Goal: Check status: Check status

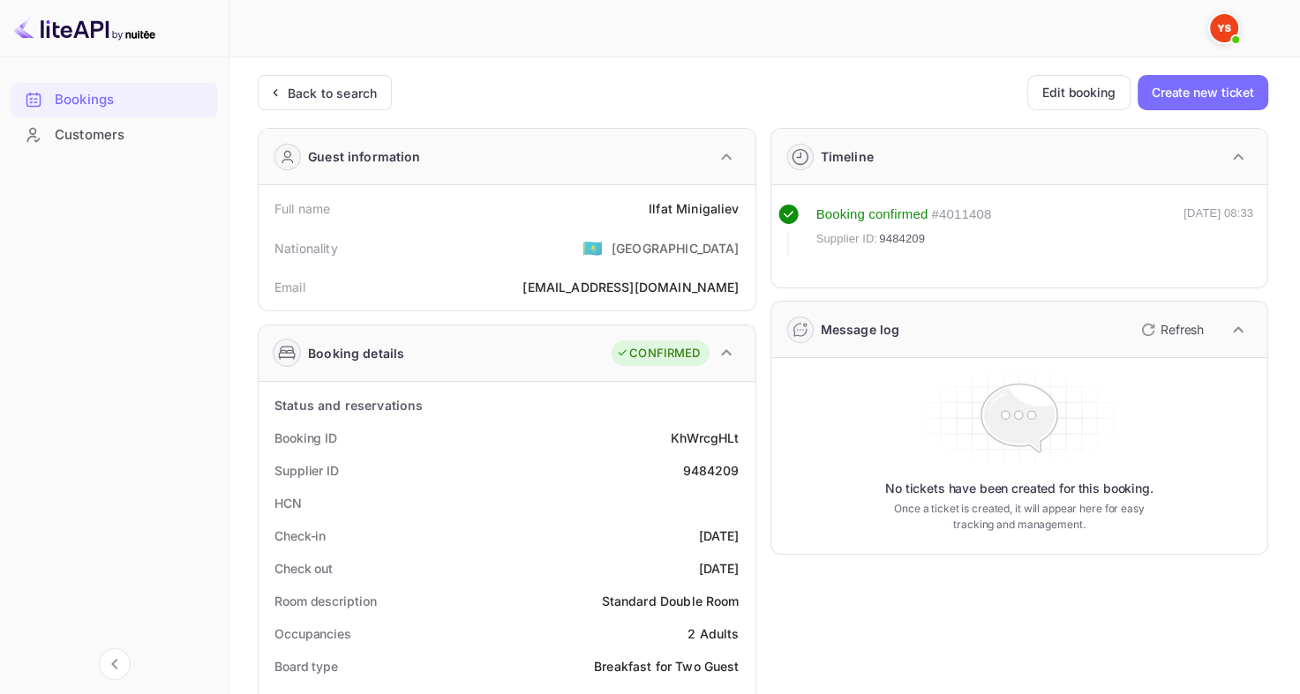
click at [307, 91] on div "Back to search" at bounding box center [332, 93] width 89 height 19
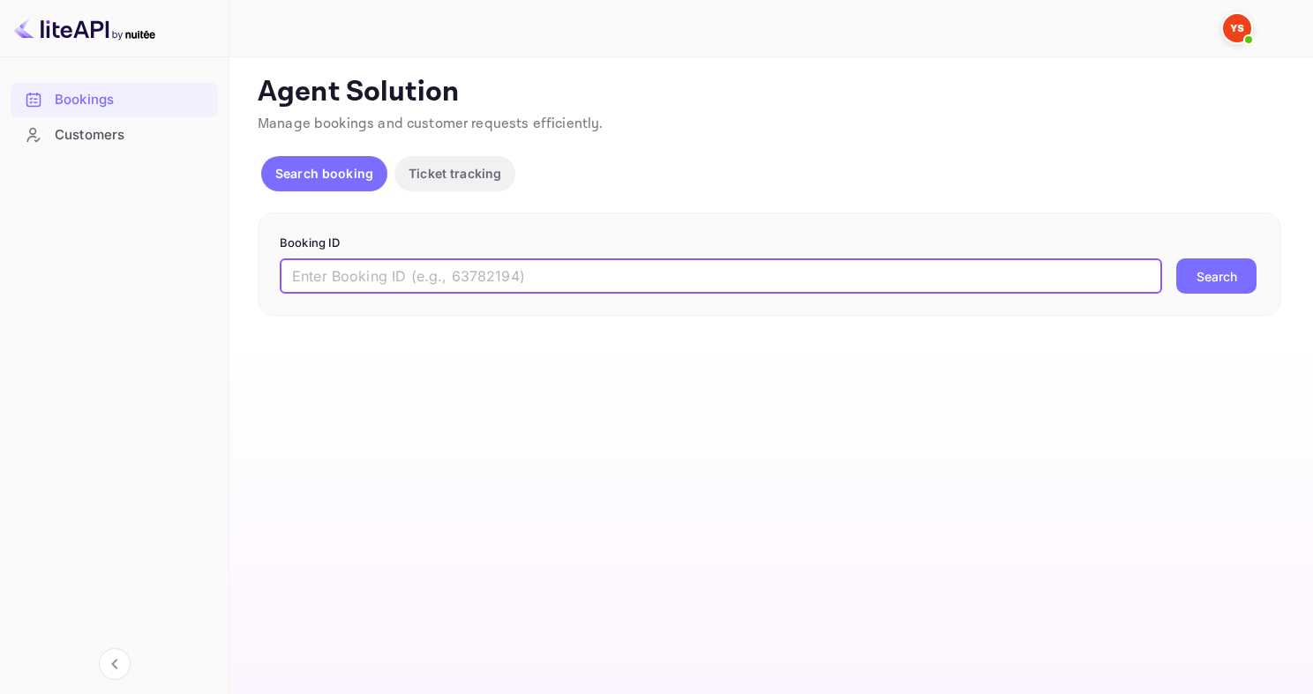
click at [394, 278] on input "text" at bounding box center [721, 276] width 882 height 35
paste input "9023270"
type input "9023270"
click at [1176, 259] on button "Search" at bounding box center [1216, 276] width 80 height 35
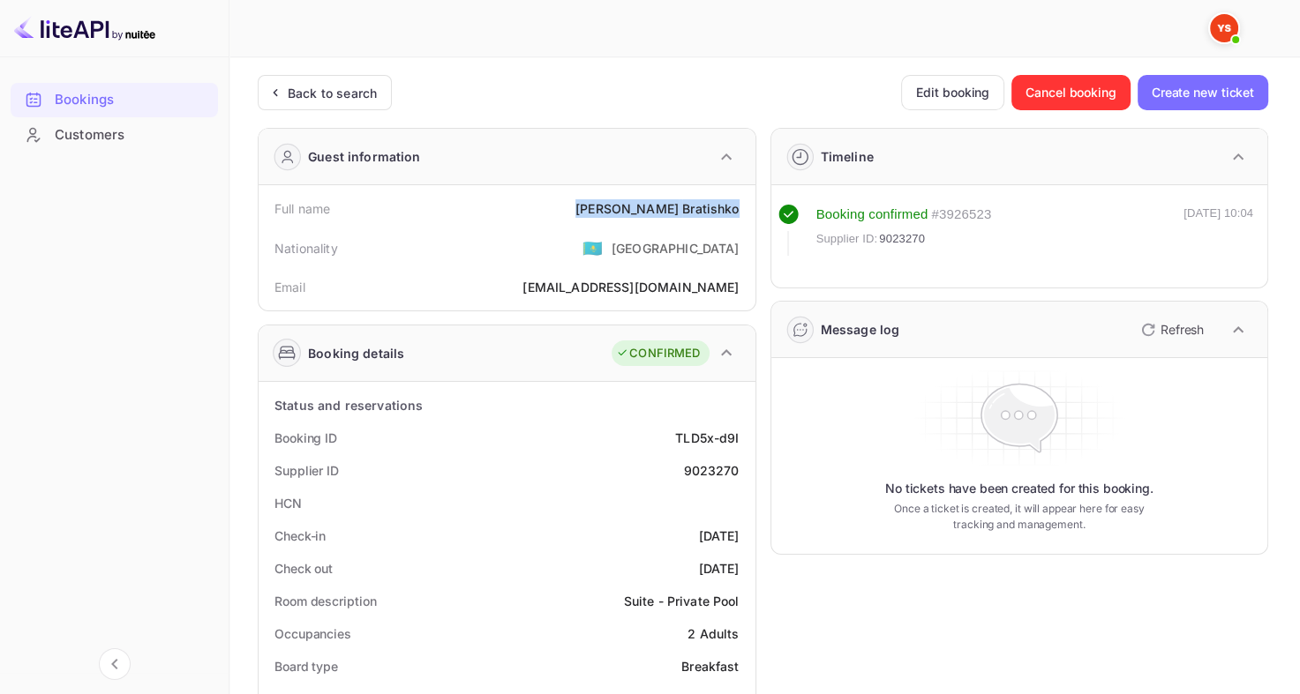
drag, startPoint x: 647, startPoint y: 200, endPoint x: 739, endPoint y: 206, distance: 92.0
click at [739, 206] on div "Full name [PERSON_NAME]" at bounding box center [507, 208] width 483 height 33
copy div "[PERSON_NAME]"
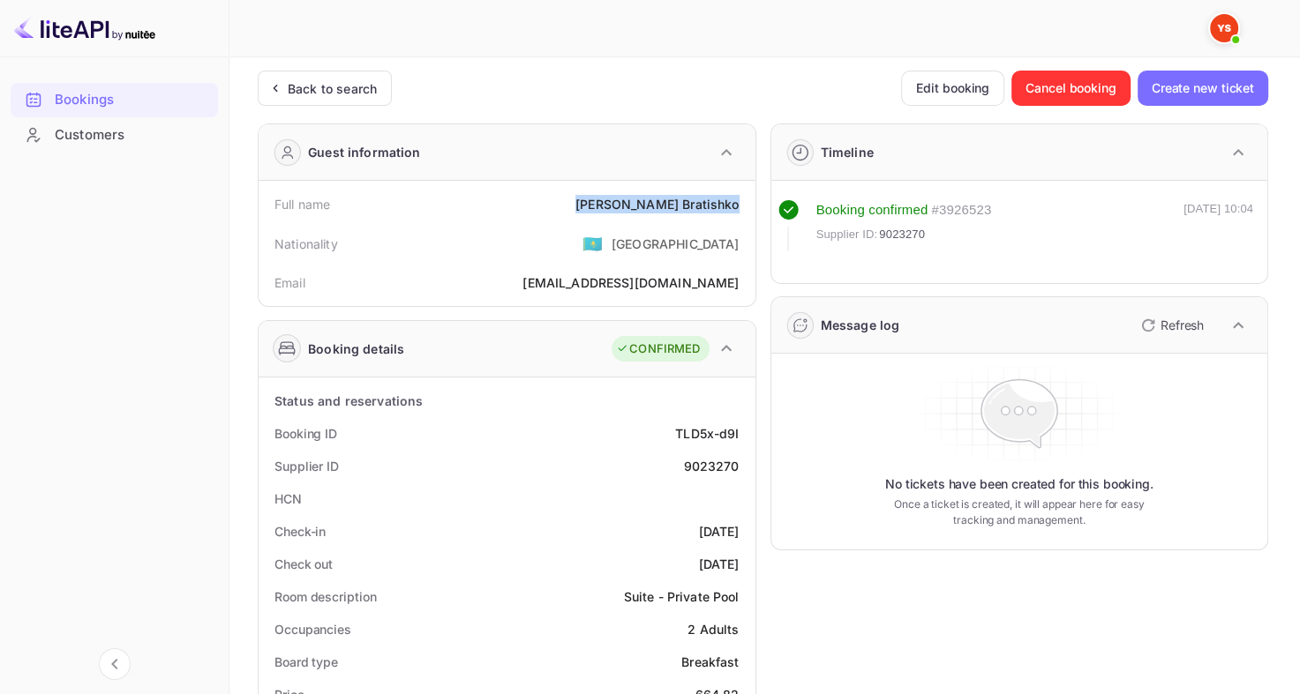
scroll to position [88, 0]
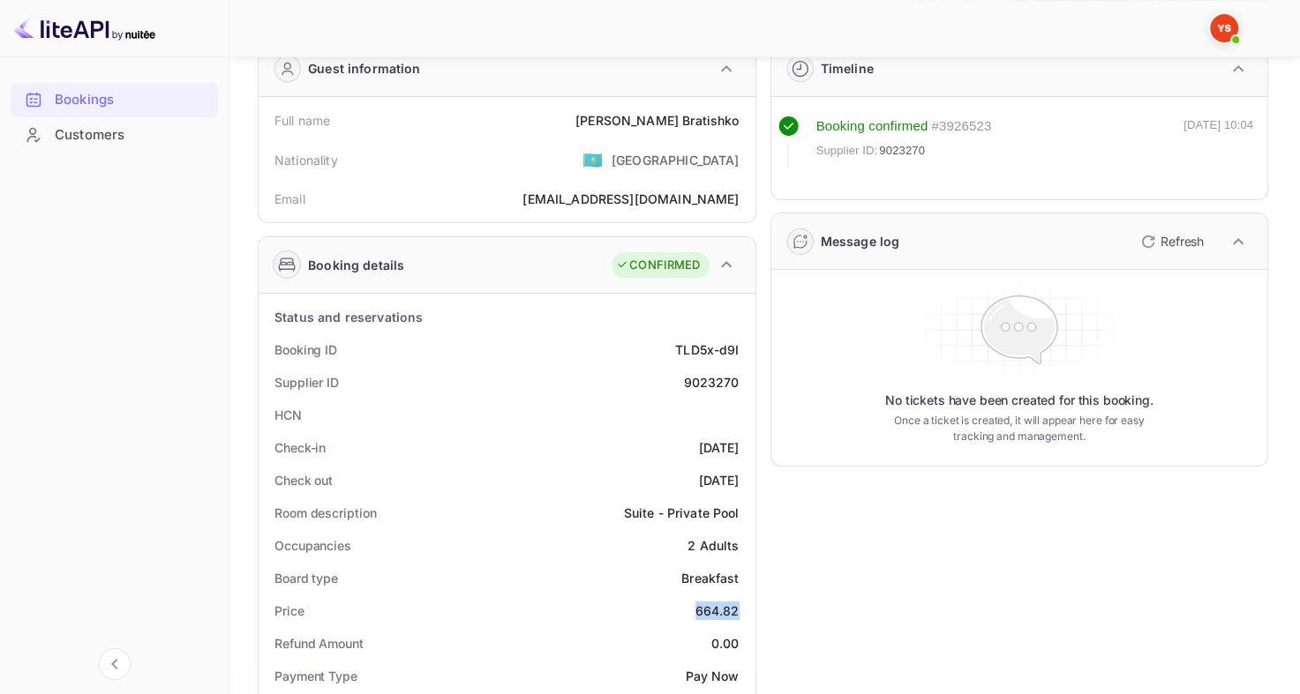
drag, startPoint x: 689, startPoint y: 607, endPoint x: 740, endPoint y: 609, distance: 51.2
click at [740, 609] on div "Price 664.82" at bounding box center [507, 611] width 483 height 33
copy div "664.82"
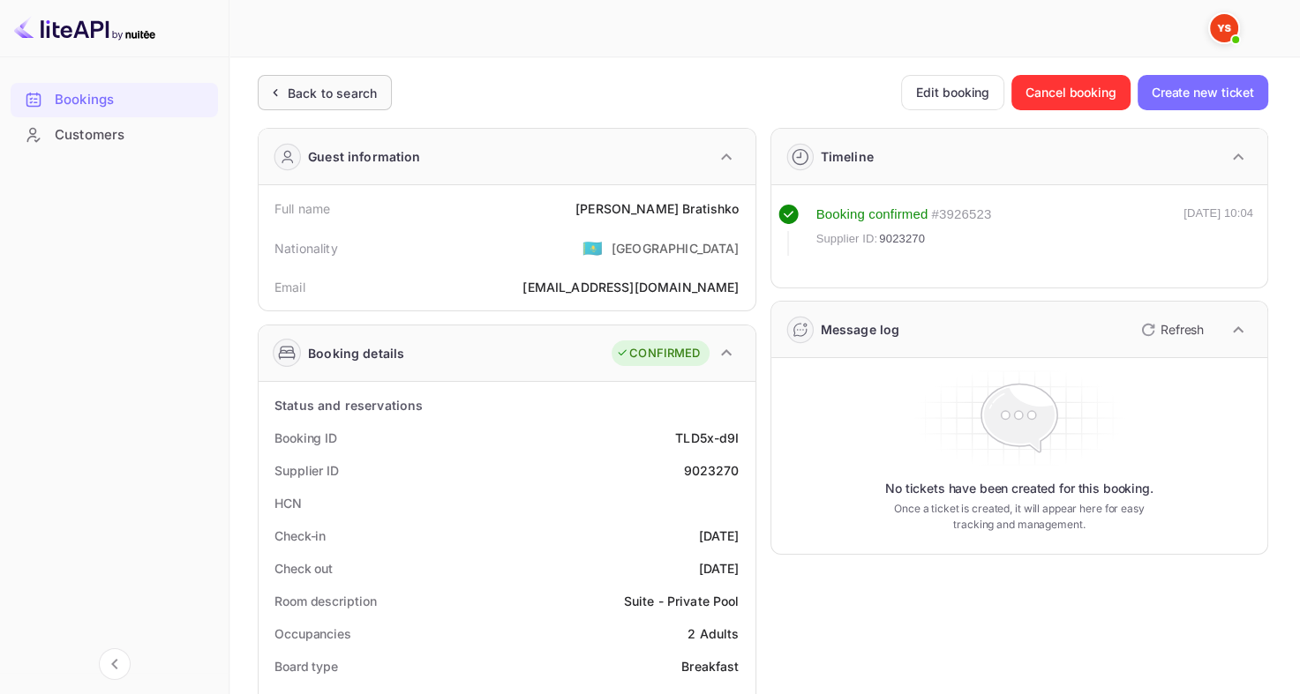
click at [286, 95] on div "Back to search" at bounding box center [321, 93] width 111 height 19
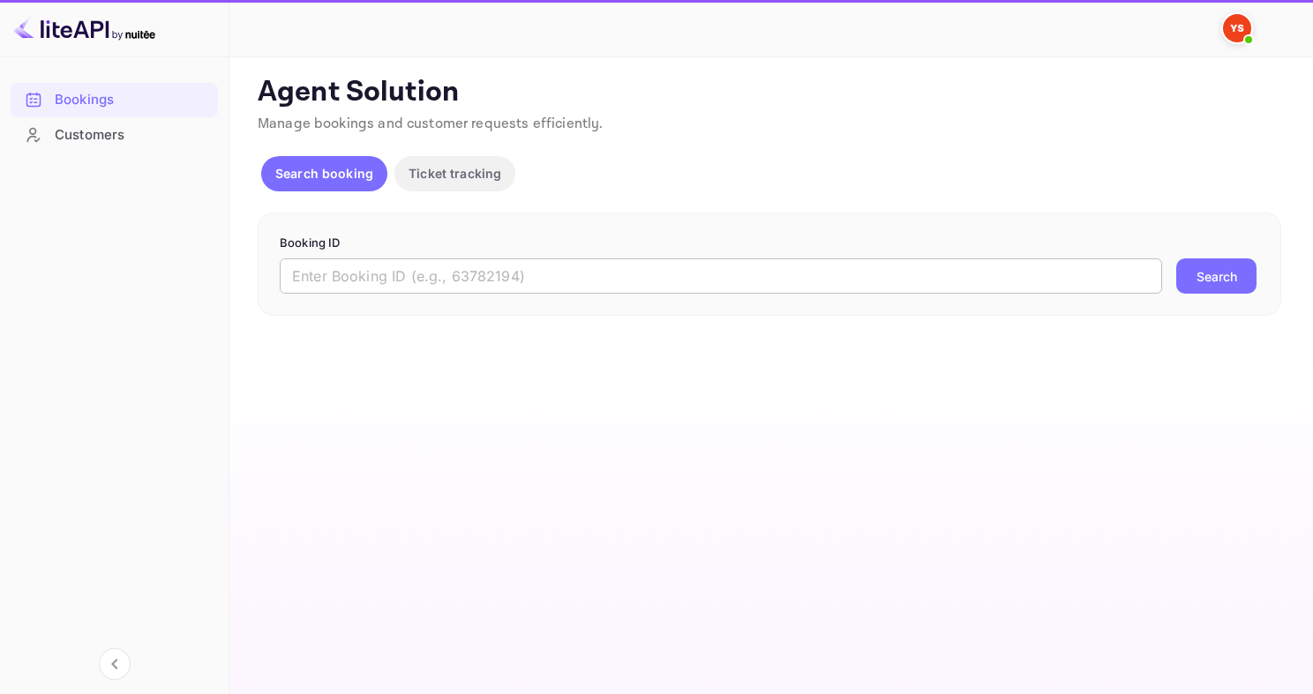
click at [425, 272] on input "text" at bounding box center [721, 276] width 882 height 35
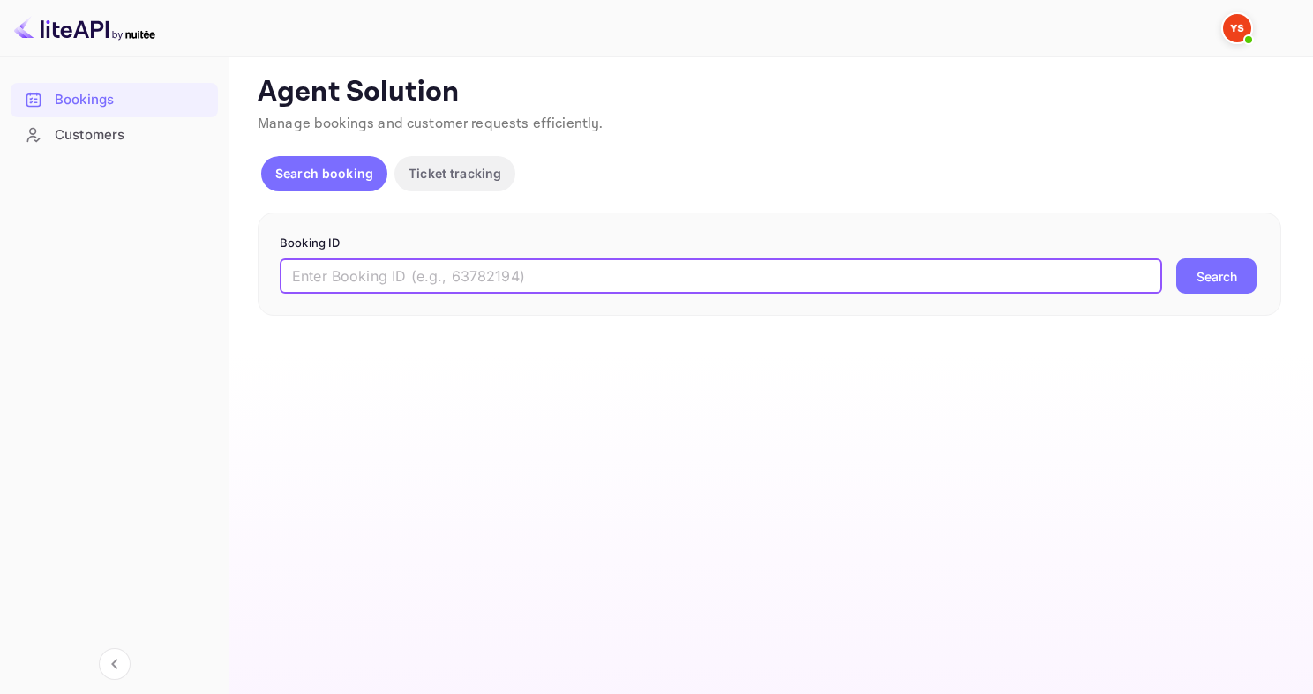
paste input "9484601"
type input "9484601"
click at [1176, 259] on button "Search" at bounding box center [1216, 276] width 80 height 35
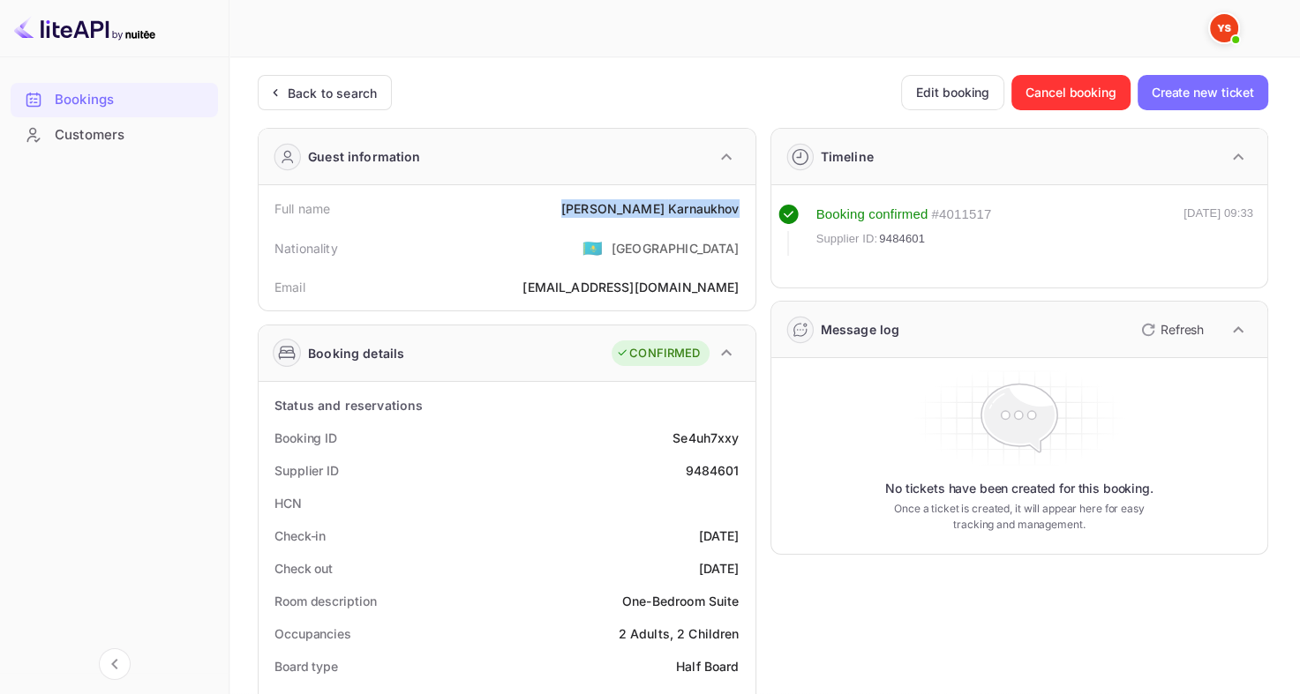
drag, startPoint x: 624, startPoint y: 208, endPoint x: 754, endPoint y: 212, distance: 129.8
click at [754, 212] on div "Full name [PERSON_NAME] Nationality 🇰🇿 [DEMOGRAPHIC_DATA] Email [EMAIL_ADDRESS]…" at bounding box center [507, 247] width 497 height 125
copy div "[PERSON_NAME]"
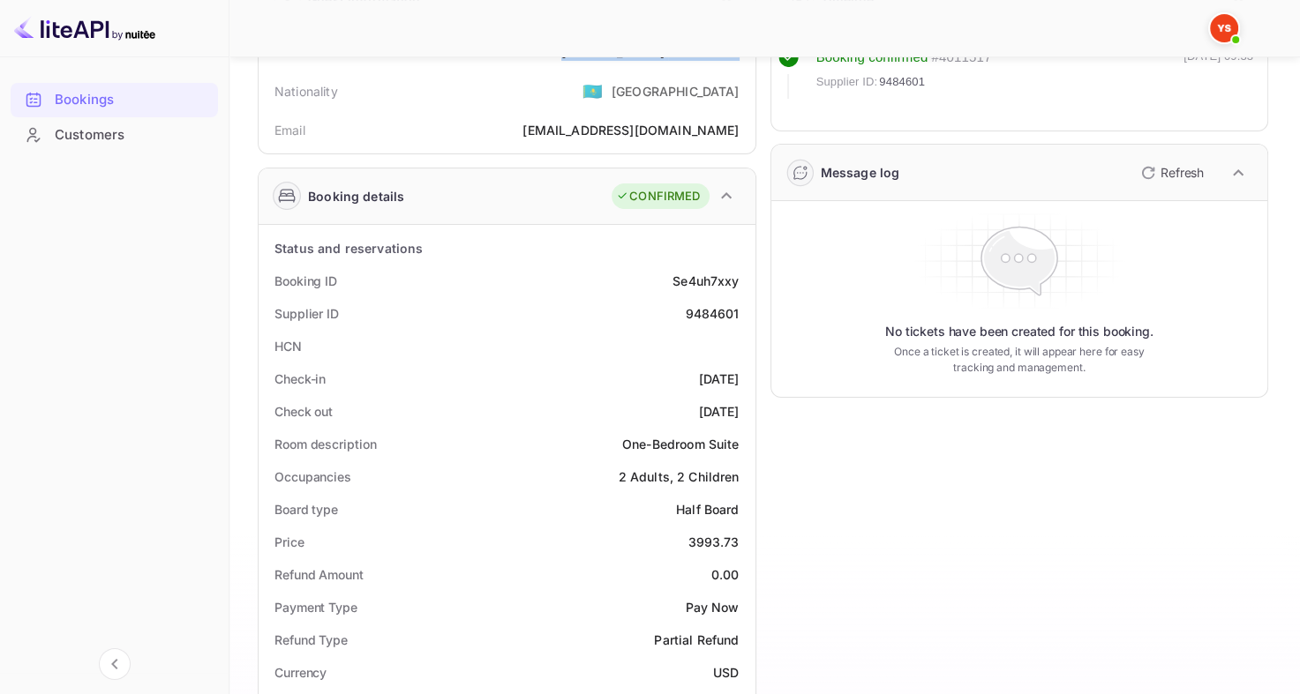
scroll to position [176, 0]
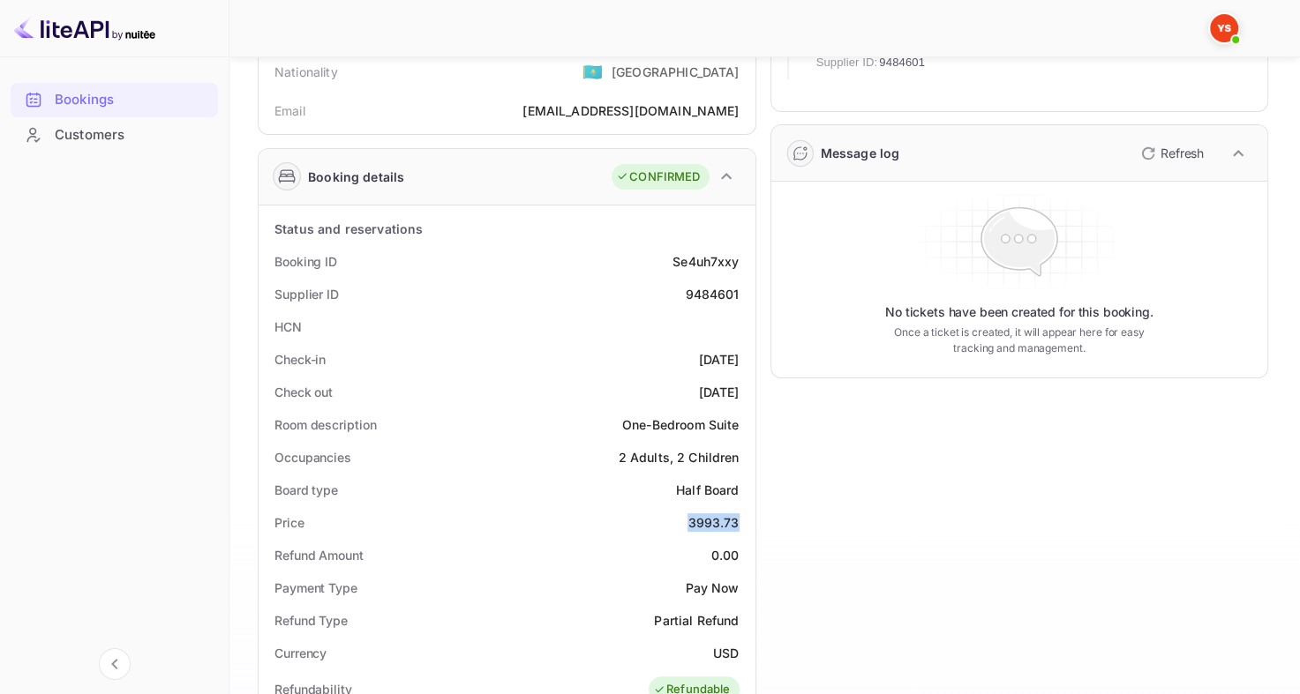
drag, startPoint x: 687, startPoint y: 522, endPoint x: 748, endPoint y: 522, distance: 61.8
copy div "3993.73"
